Goal: Task Accomplishment & Management: Manage account settings

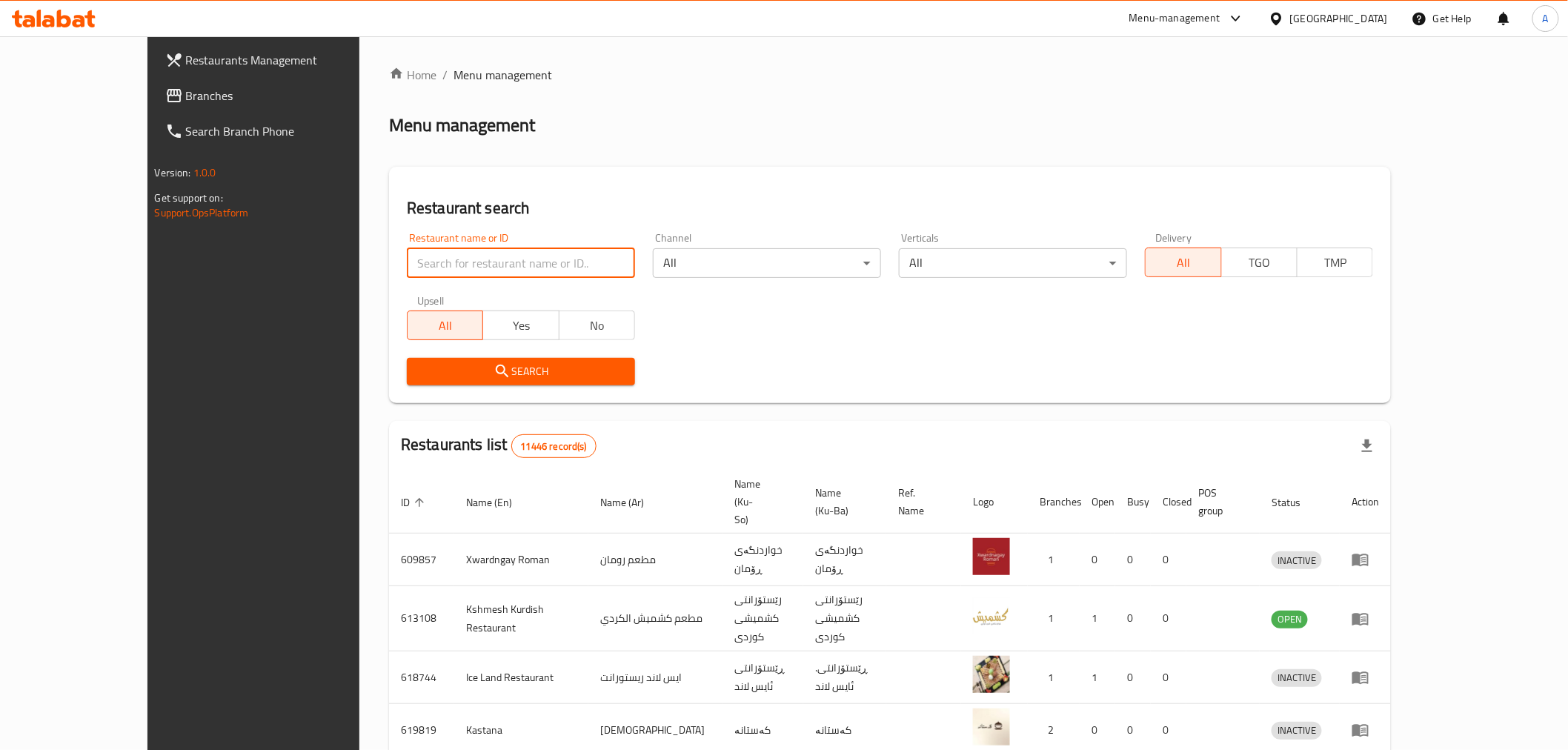
click at [473, 276] on input "search" at bounding box center [520, 262] width 228 height 30
paste input "693919"
type input "693919"
click button "Search" at bounding box center [520, 372] width 228 height 28
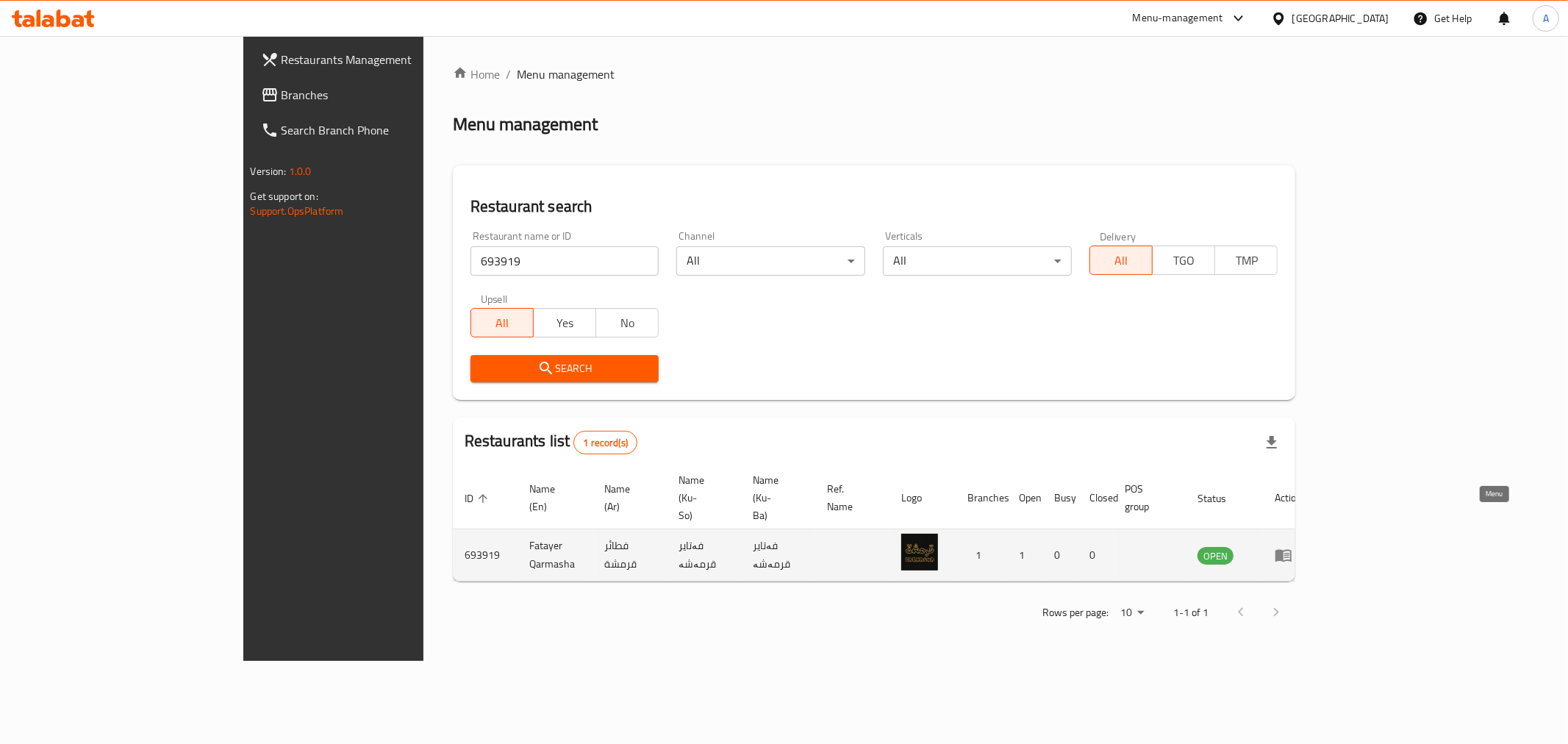
click at [1289, 553] on icon "enhanced table" at bounding box center [1286, 556] width 5 height 6
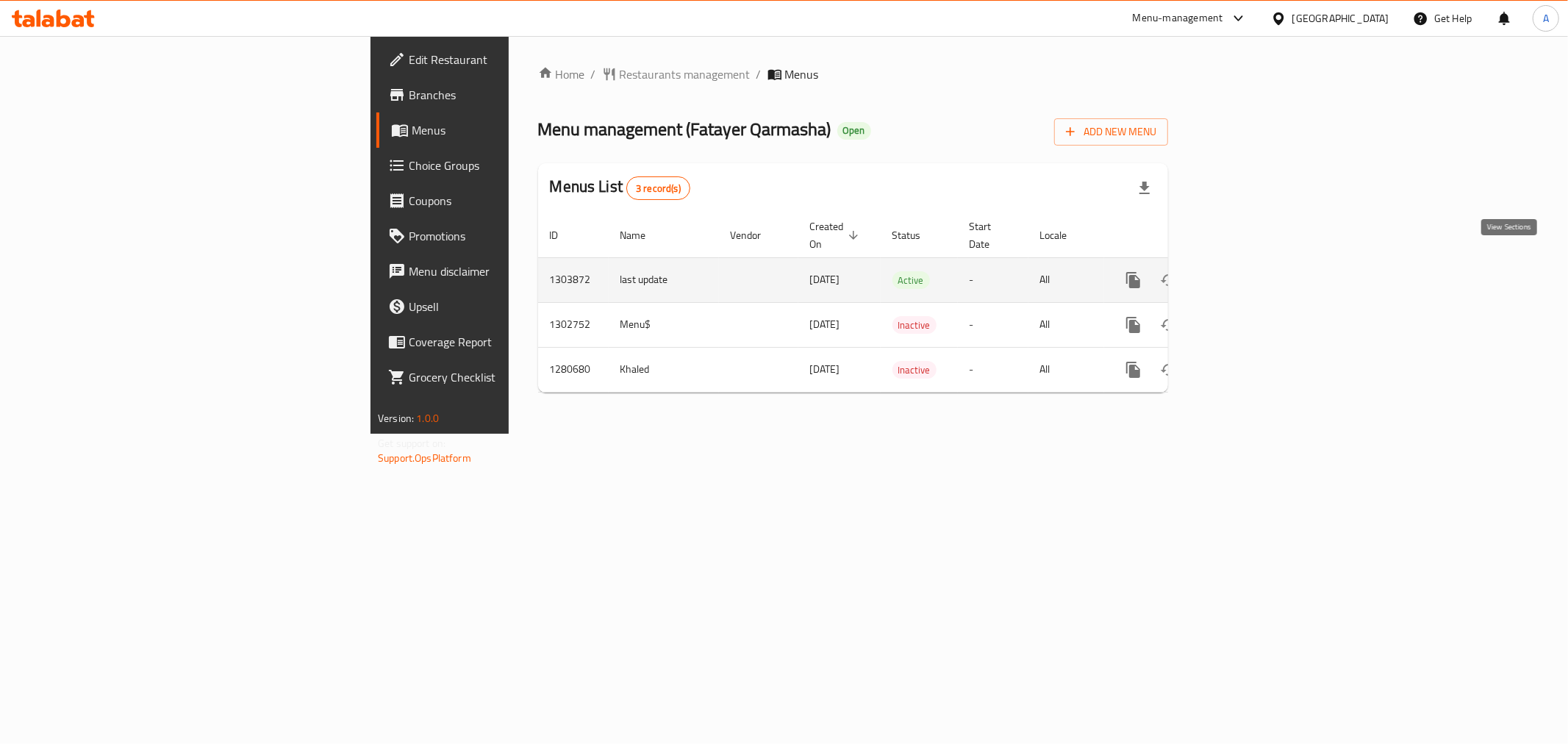
click at [1248, 271] on icon "enhanced table" at bounding box center [1239, 279] width 17 height 17
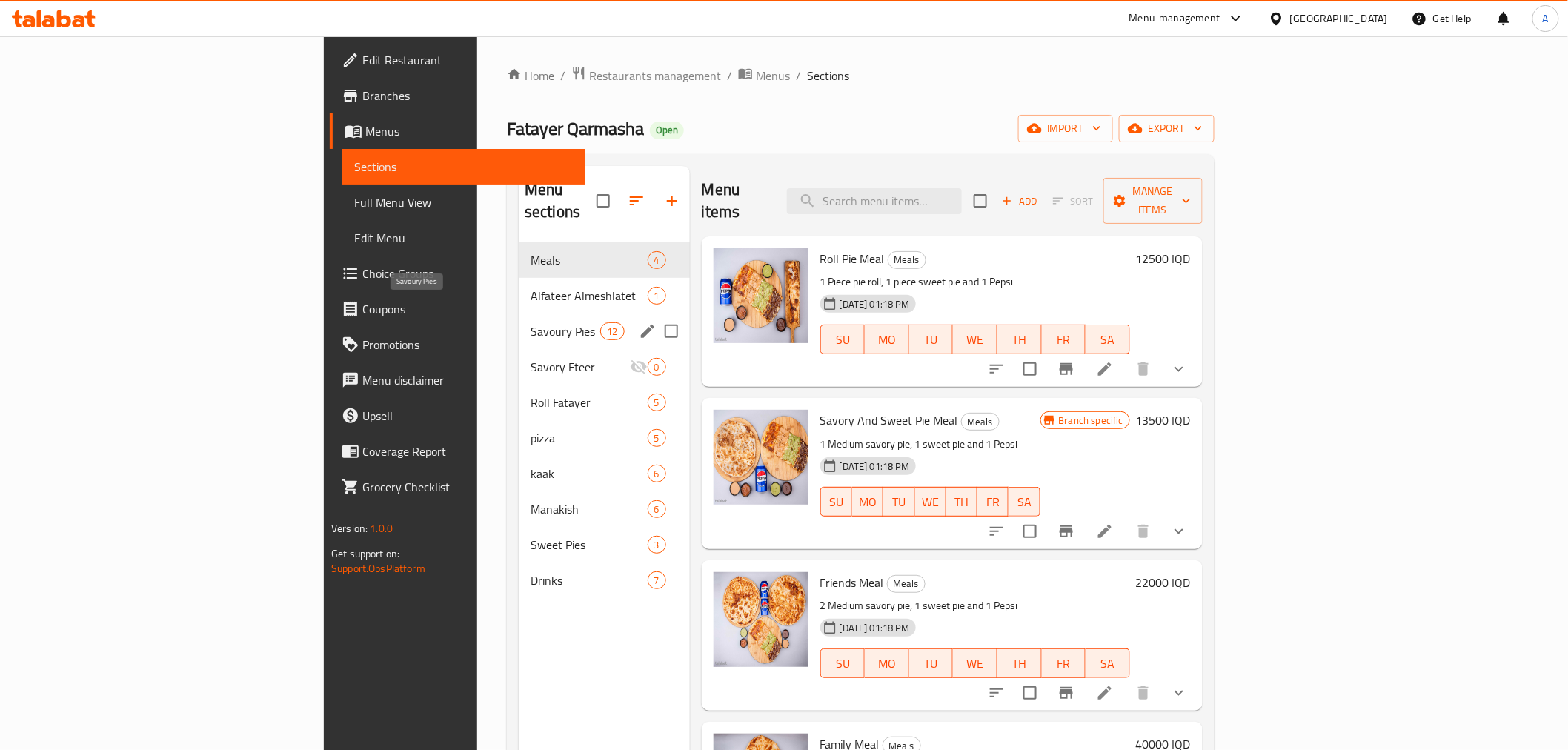
click at [519, 314] on div "Savoury Pies 12" at bounding box center [605, 331] width 171 height 35
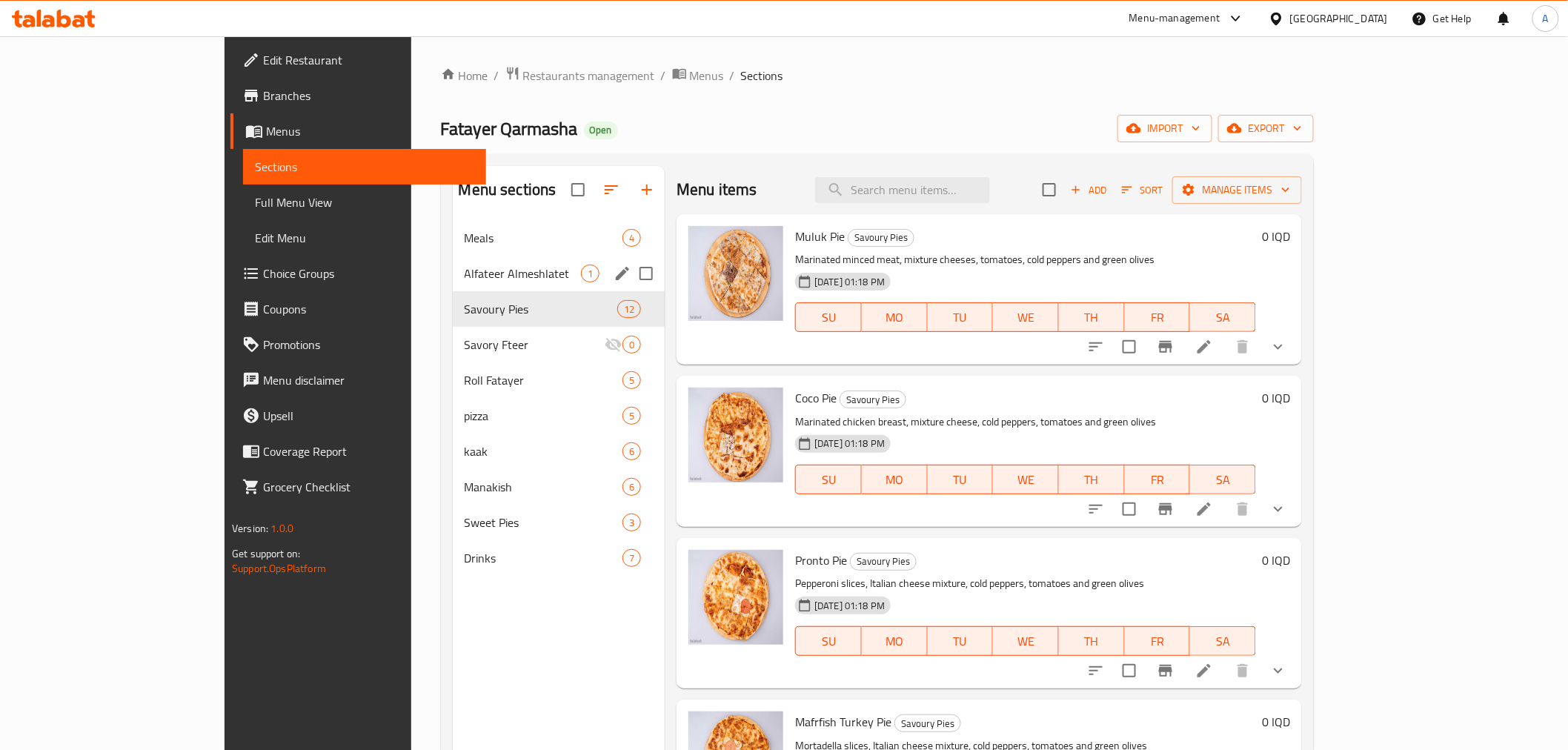
click at [453, 262] on div "Alfateer Almeshlatet 1" at bounding box center [559, 273] width 213 height 35
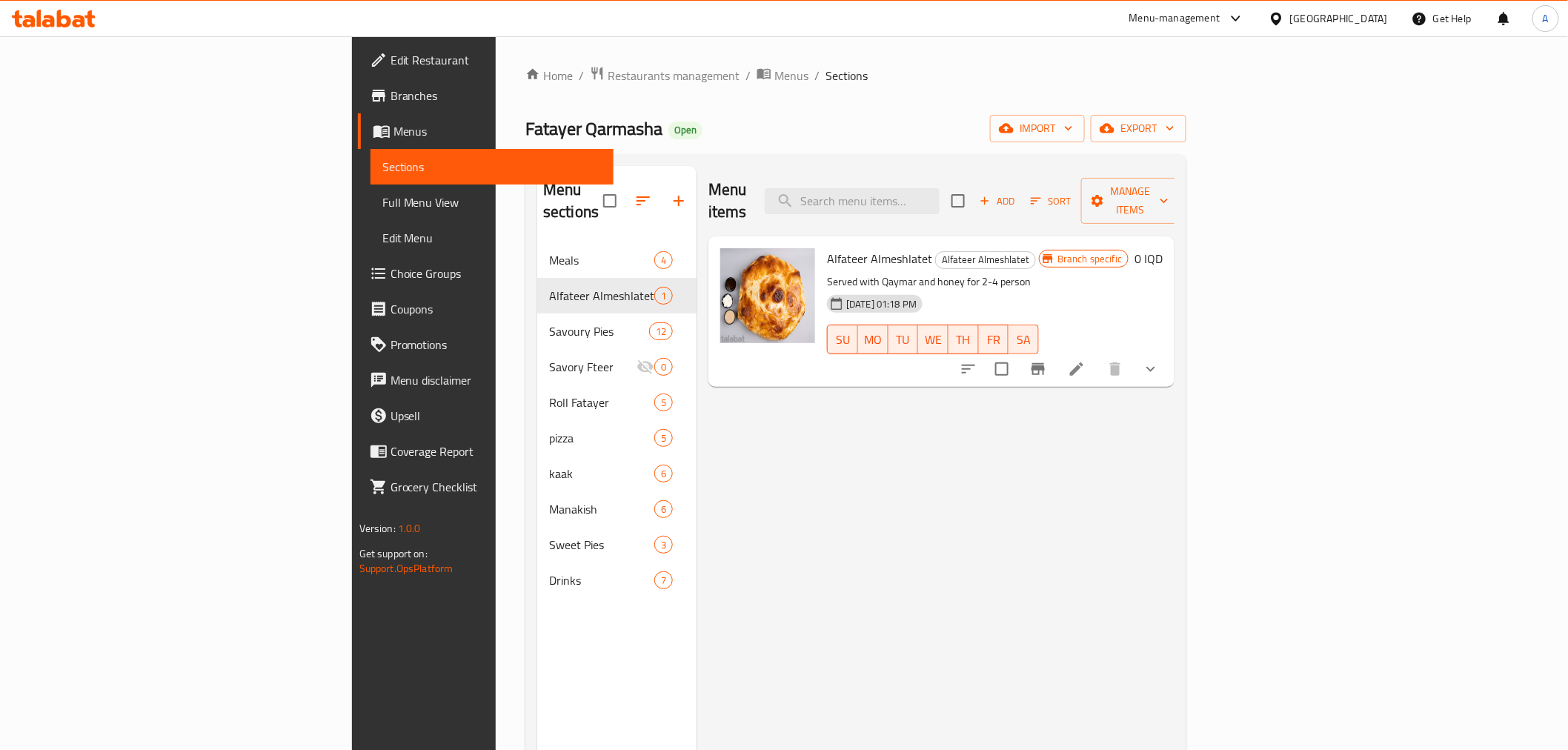
click at [1097, 356] on li at bounding box center [1077, 369] width 41 height 27
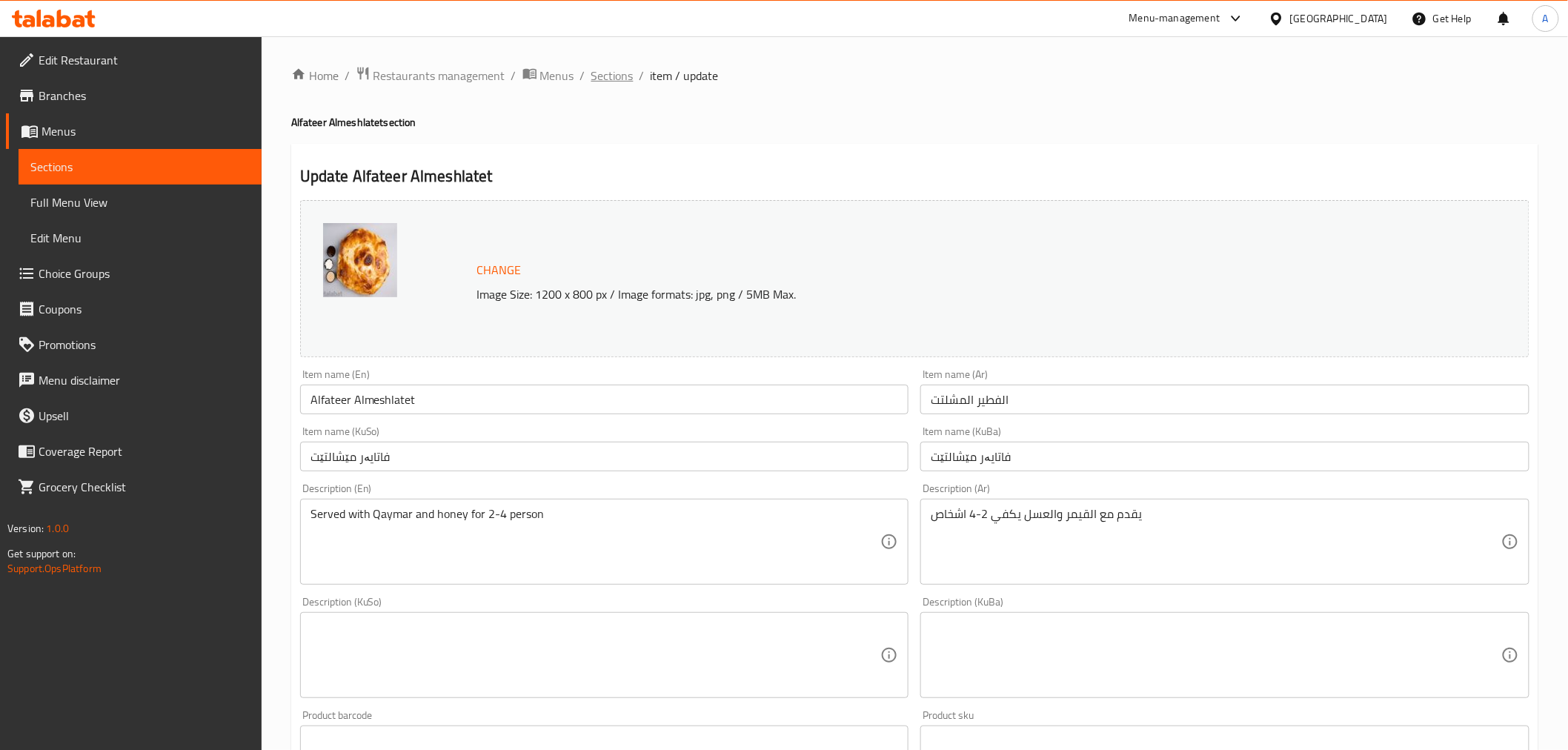
click at [628, 72] on span "Sections" at bounding box center [612, 75] width 42 height 18
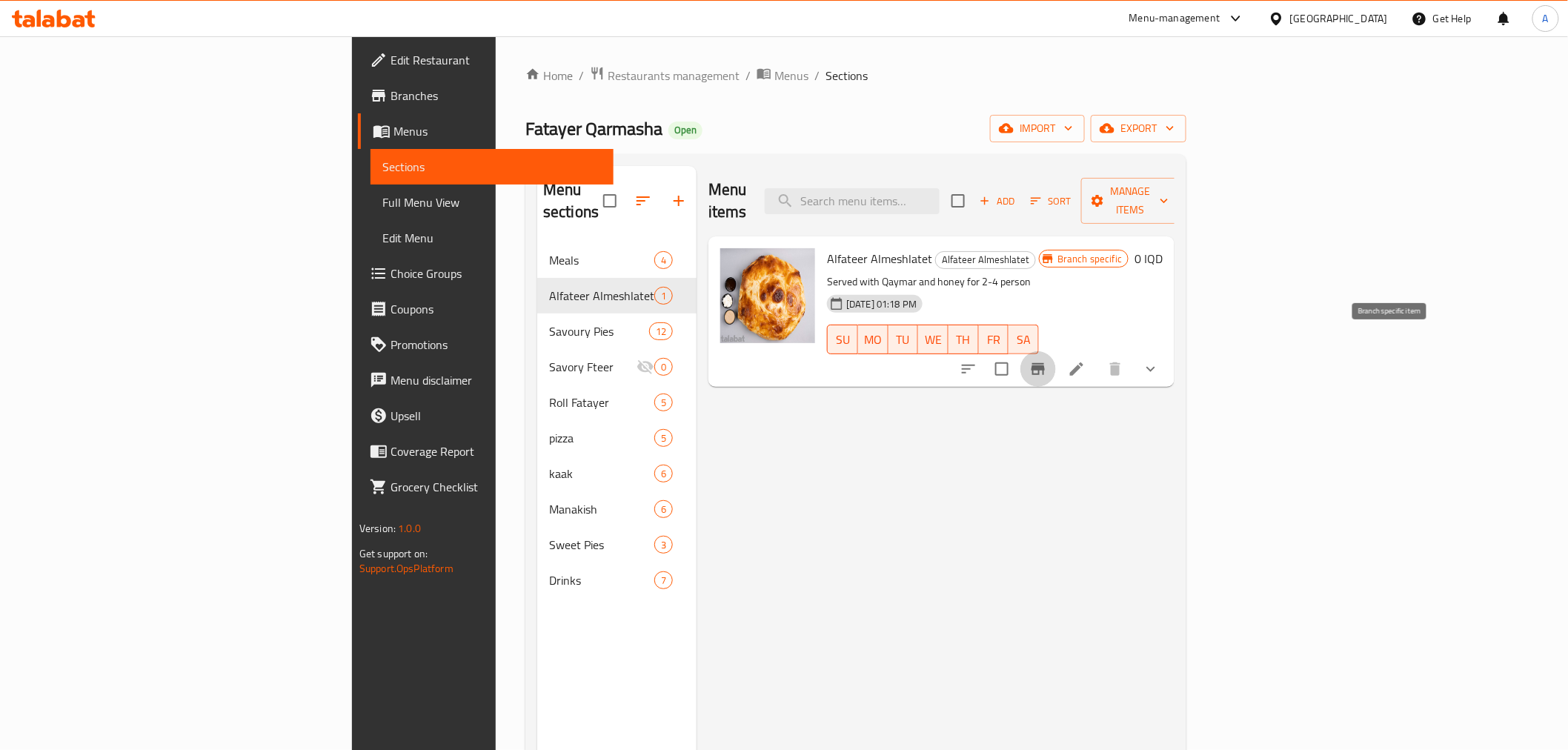
click at [1047, 360] on icon "Branch-specific-item" at bounding box center [1038, 368] width 18 height 18
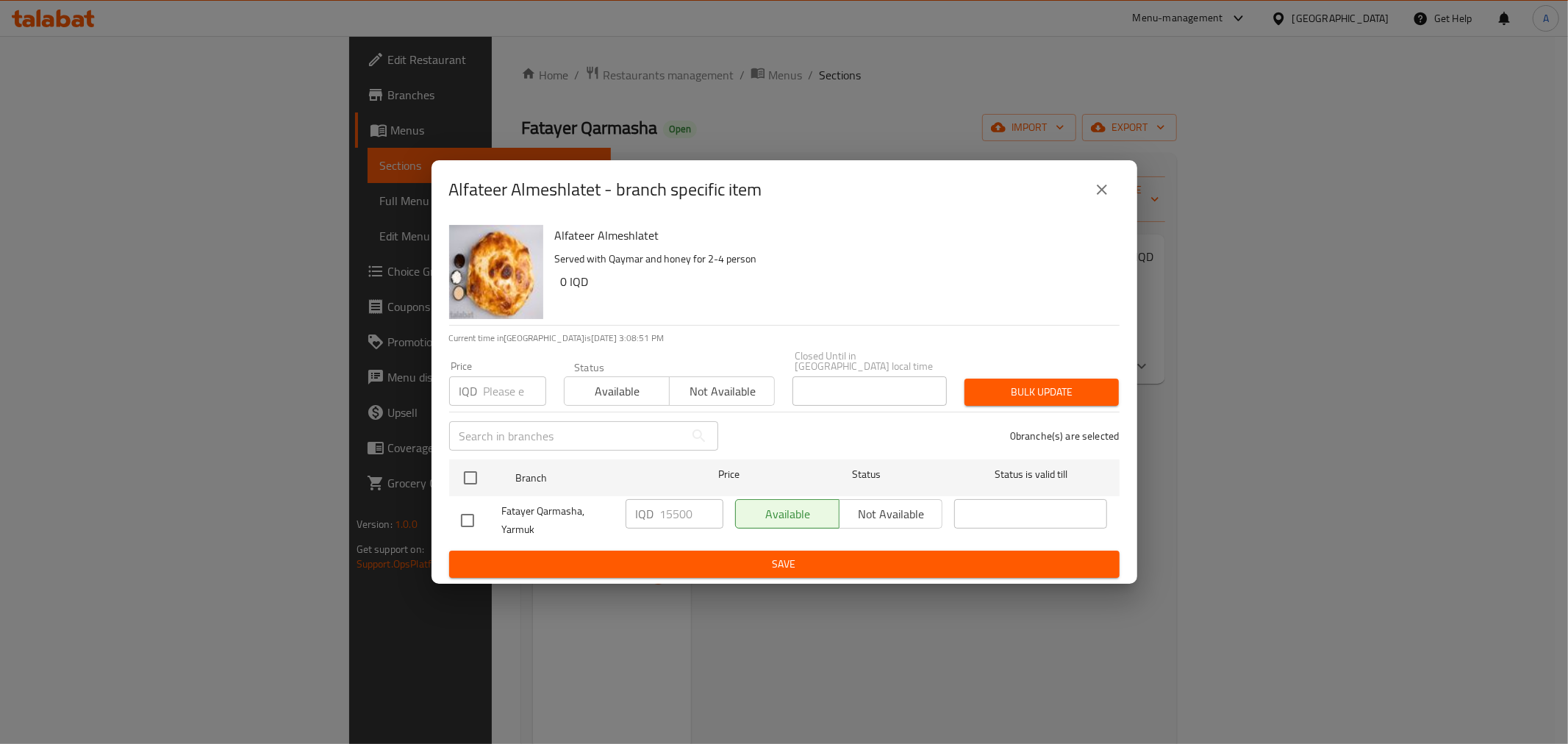
click at [466, 517] on input "checkbox" at bounding box center [467, 520] width 31 height 31
checkbox input "true"
click at [661, 511] on input "15500" at bounding box center [691, 513] width 63 height 30
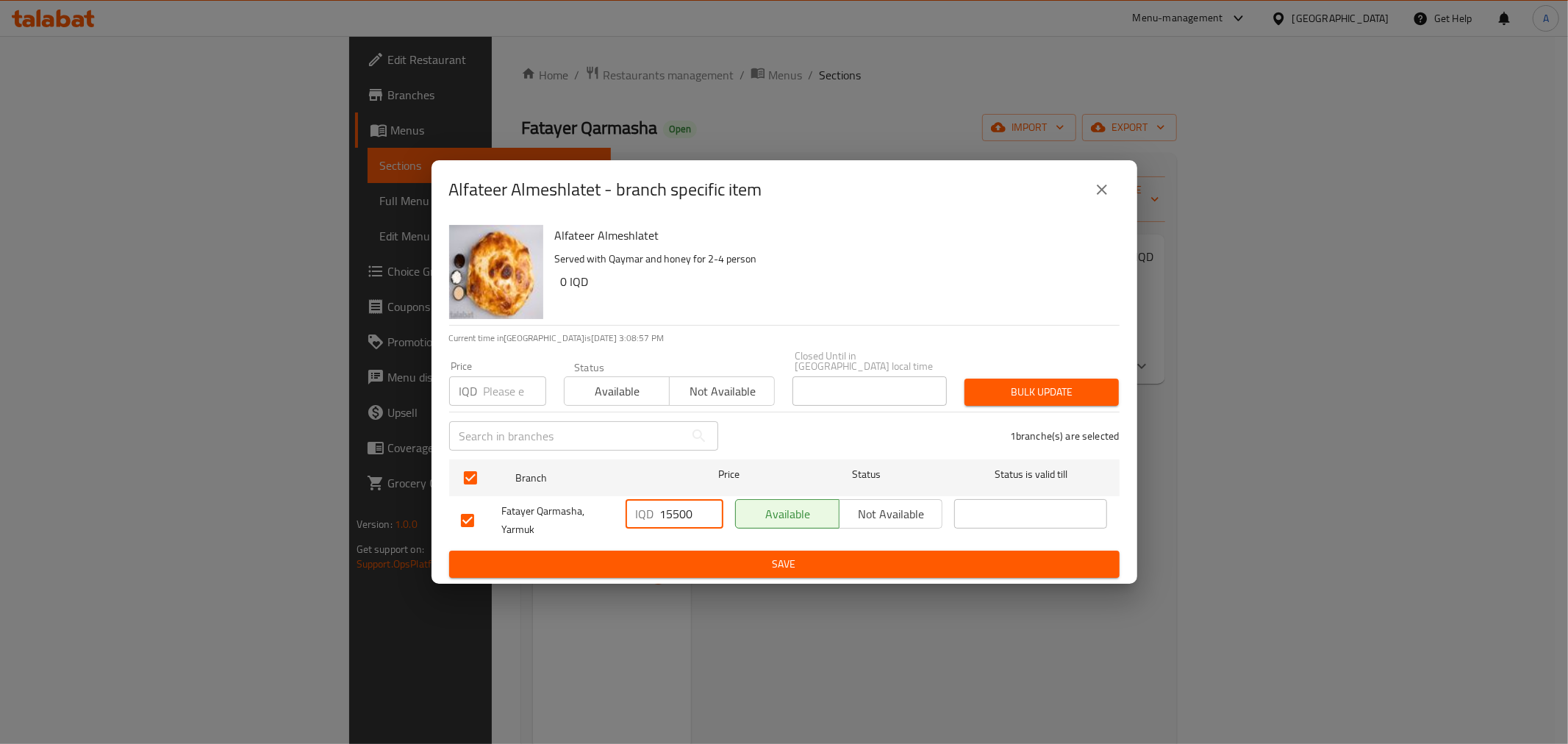
click at [661, 511] on input "15500" at bounding box center [691, 513] width 63 height 30
type input "0"
click at [781, 567] on span "Save" at bounding box center [784, 564] width 647 height 18
